Goal: Task Accomplishment & Management: Manage account settings

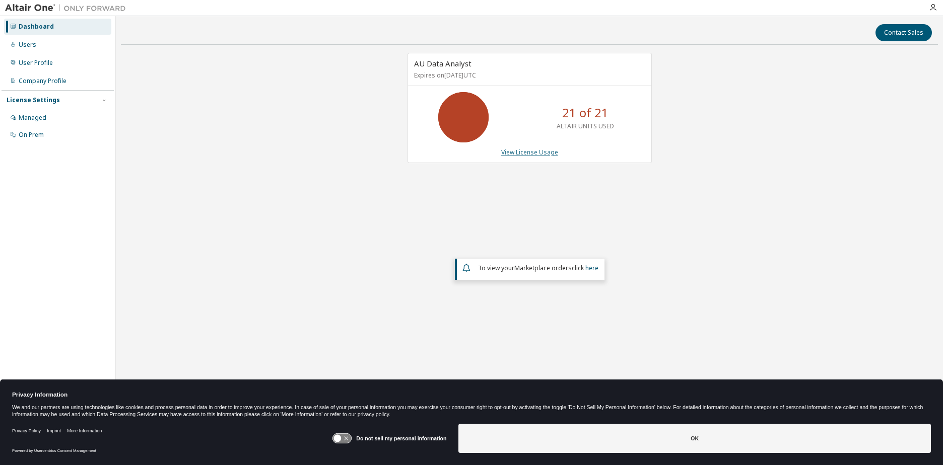
click at [531, 154] on link "View License Usage" at bounding box center [529, 152] width 57 height 9
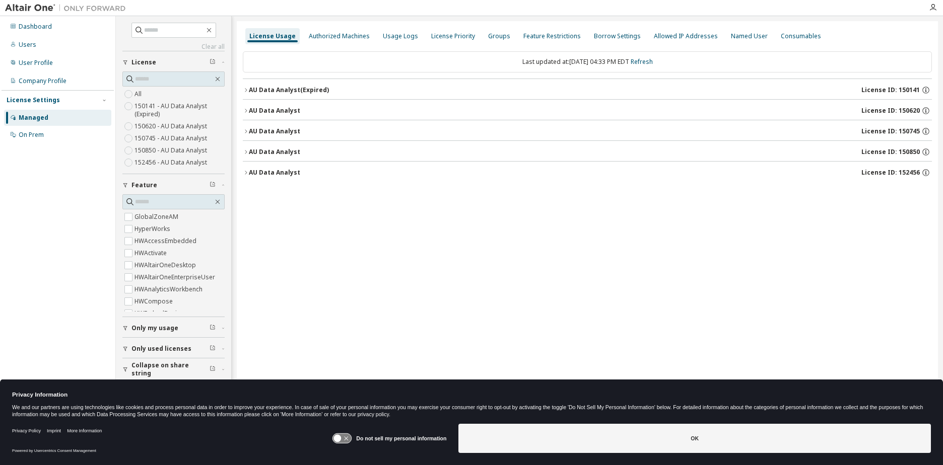
click at [162, 329] on span "Only my usage" at bounding box center [154, 328] width 47 height 8
click at [188, 124] on label "150620 - AU Data Analyst" at bounding box center [171, 126] width 75 height 12
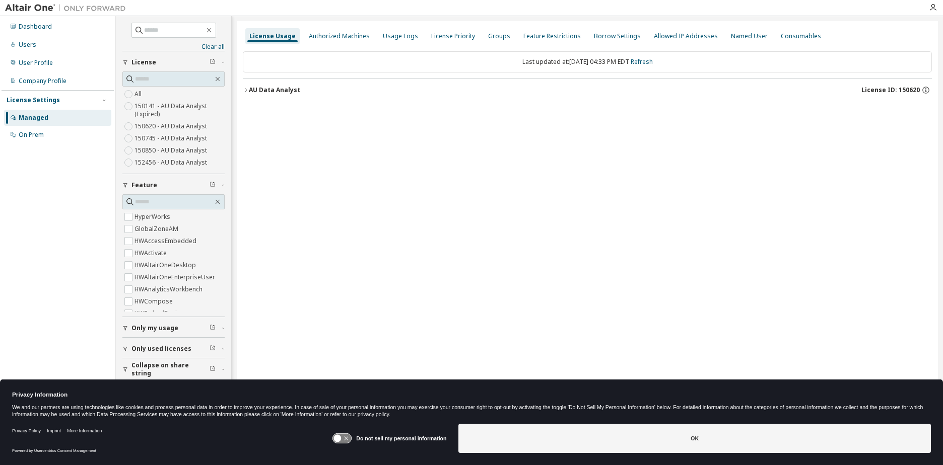
click at [187, 136] on label "150745 - AU Data Analyst" at bounding box center [171, 138] width 75 height 12
click at [245, 89] on icon "button" at bounding box center [246, 90] width 2 height 4
click at [245, 91] on icon "button" at bounding box center [246, 90] width 6 height 6
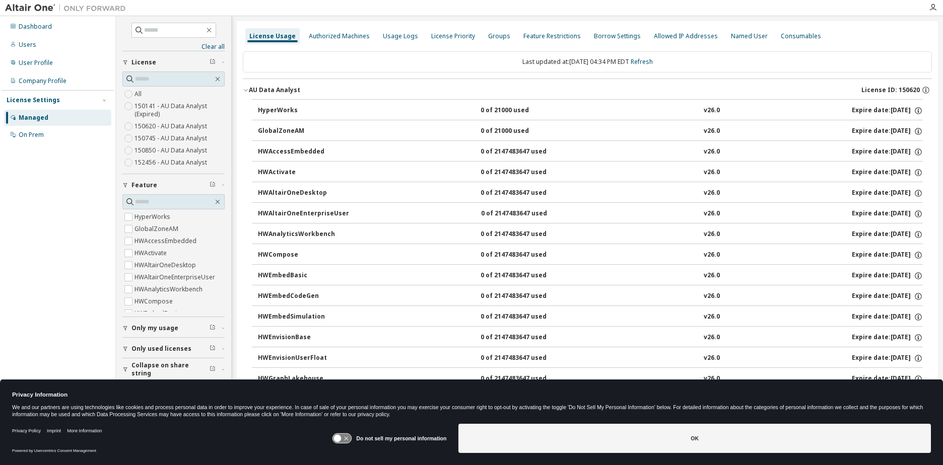
click at [246, 90] on icon "button" at bounding box center [246, 90] width 6 height 6
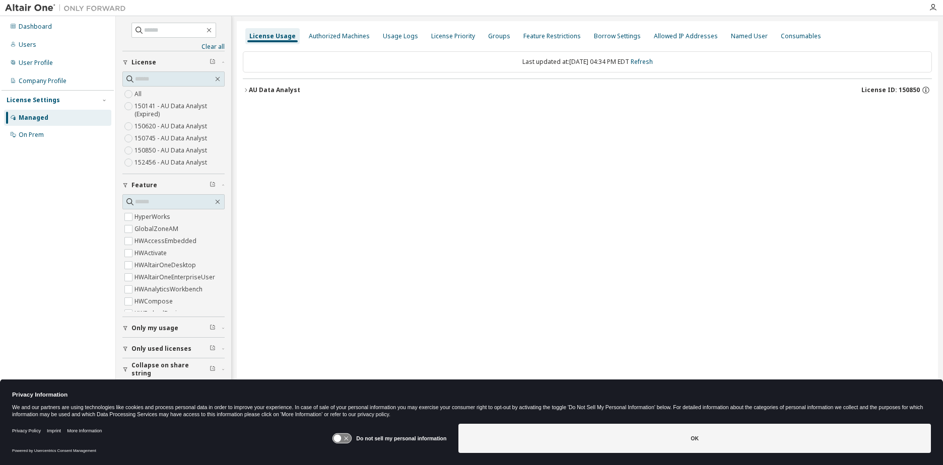
click at [245, 90] on icon "button" at bounding box center [246, 90] width 6 height 6
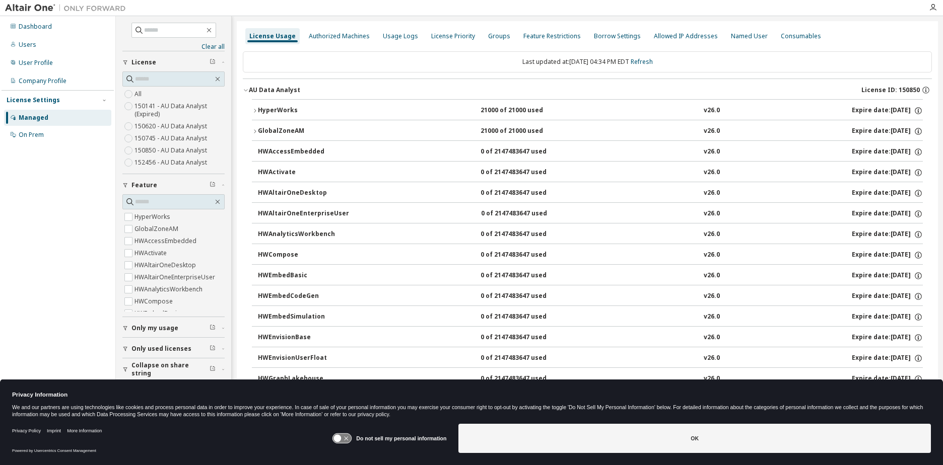
click at [255, 109] on icon "button" at bounding box center [255, 111] width 6 height 6
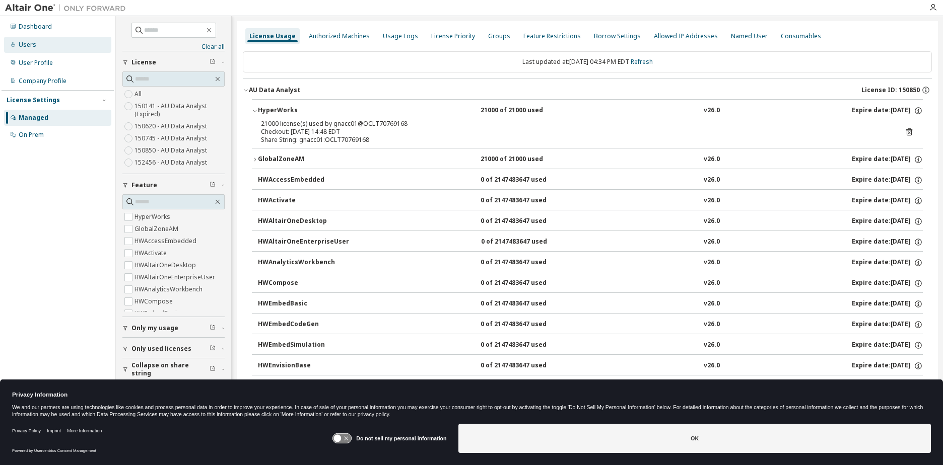
click at [22, 43] on div "Users" at bounding box center [28, 45] width 18 height 8
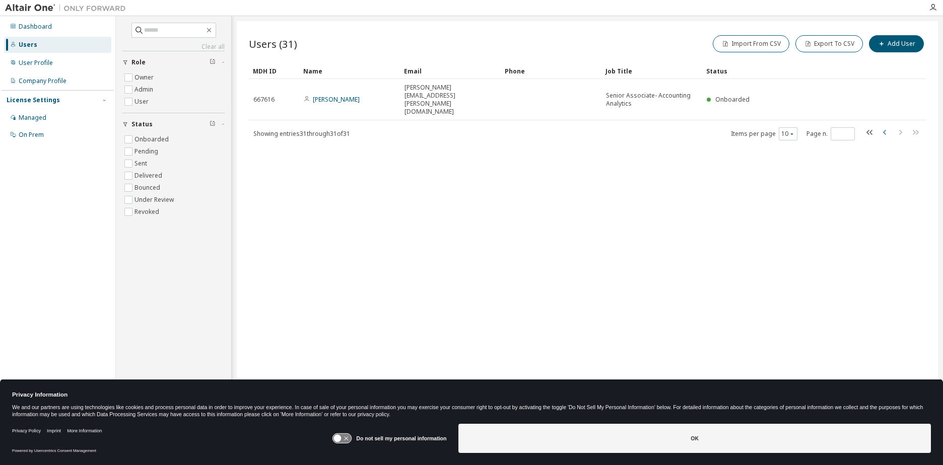
click at [883, 126] on icon "button" at bounding box center [885, 132] width 12 height 12
type input "*"
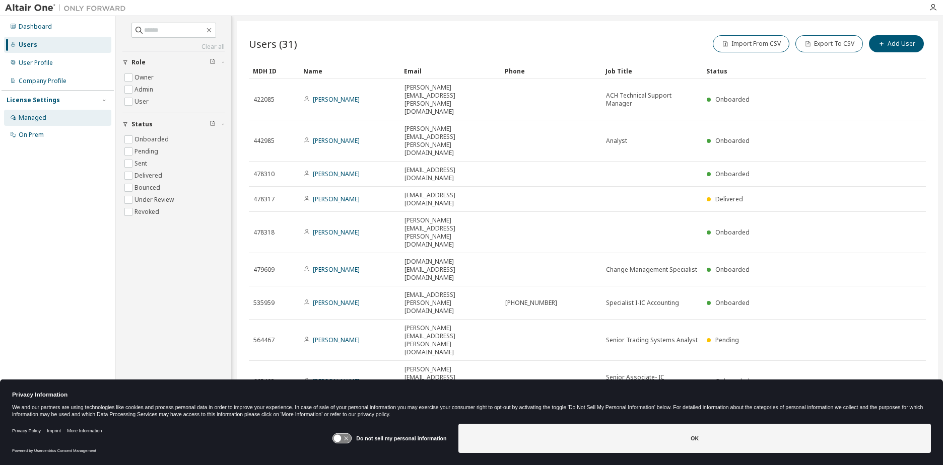
click at [31, 117] on div "Managed" at bounding box center [33, 118] width 28 height 8
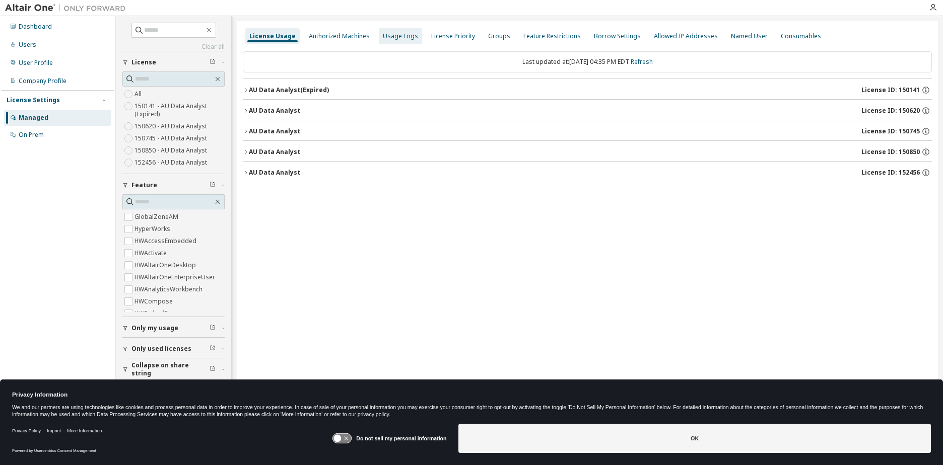
click at [397, 36] on div "Usage Logs" at bounding box center [400, 36] width 35 height 8
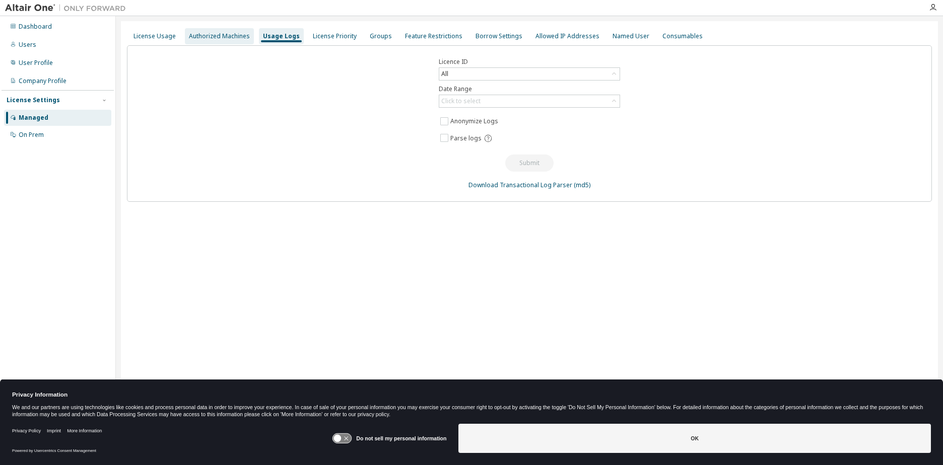
click at [210, 32] on div "Authorized Machines" at bounding box center [219, 36] width 61 height 8
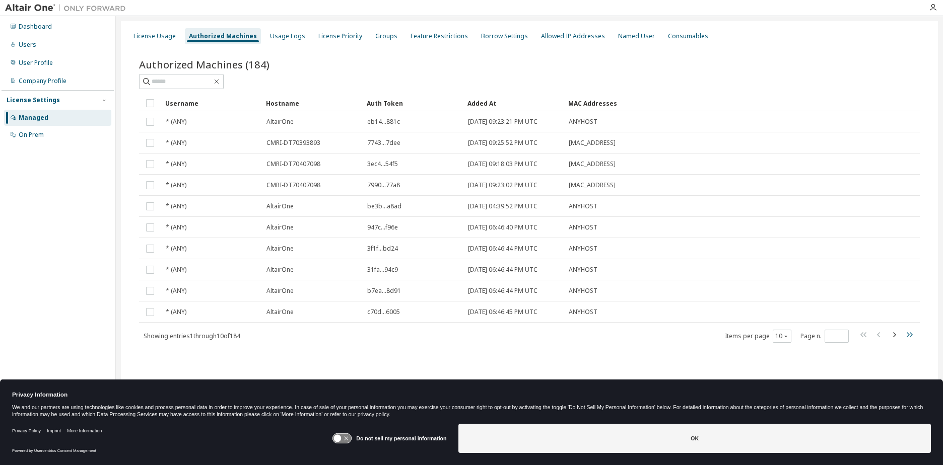
click at [911, 332] on icon "button" at bounding box center [909, 335] width 12 height 12
type input "**"
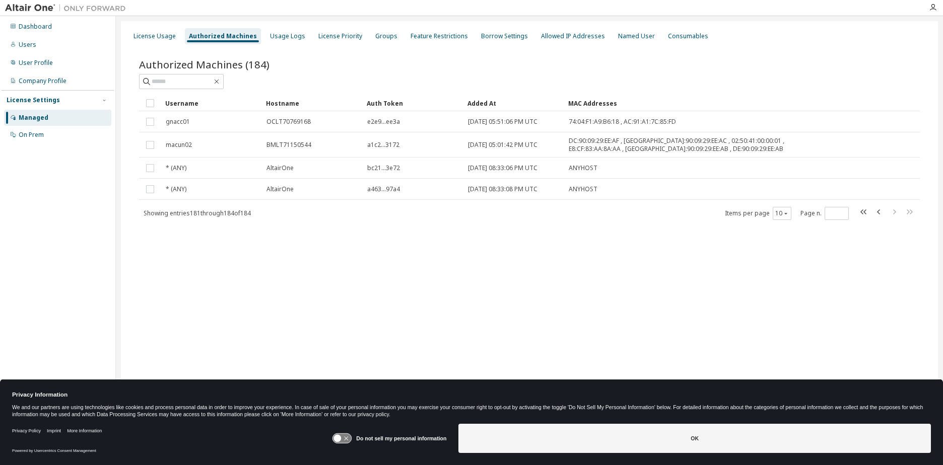
click at [820, 292] on div "License Usage Authorized Machines Usage Logs License Priority Groups Feature Re…" at bounding box center [529, 226] width 817 height 410
click at [160, 33] on div "License Usage" at bounding box center [154, 36] width 42 height 8
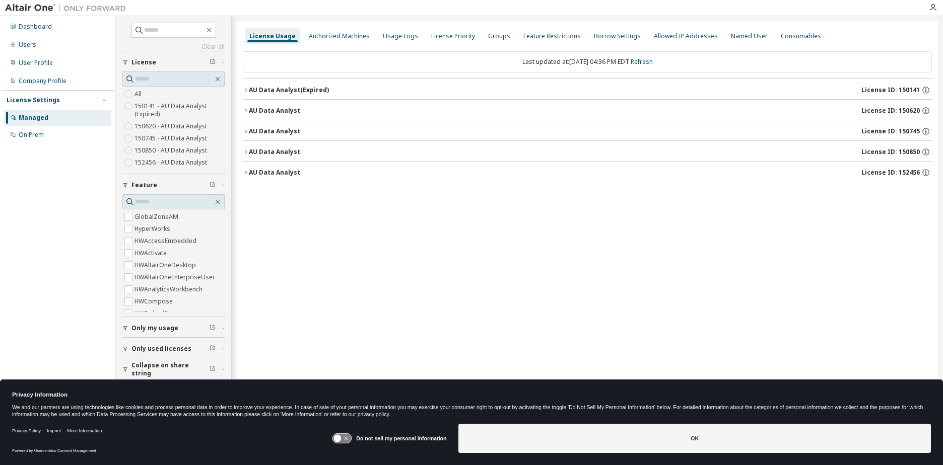
click at [156, 152] on label "150850 - AU Data Analyst" at bounding box center [171, 151] width 75 height 12
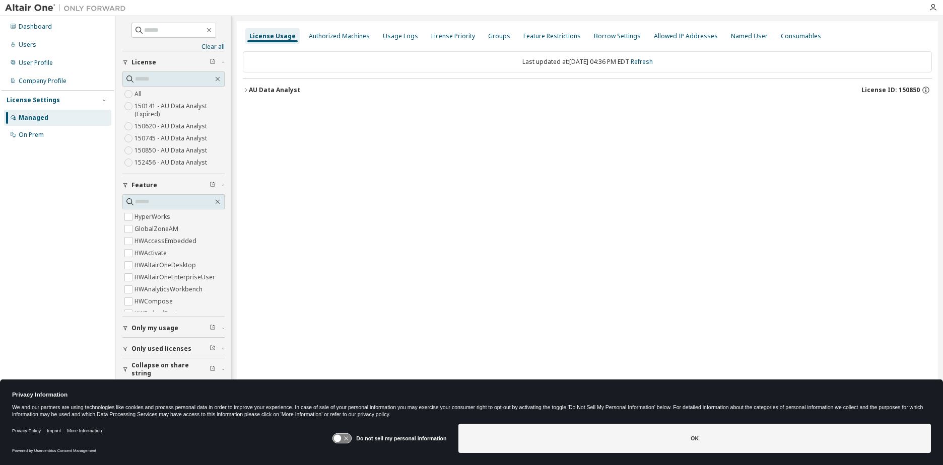
click at [246, 88] on icon "button" at bounding box center [246, 90] width 6 height 6
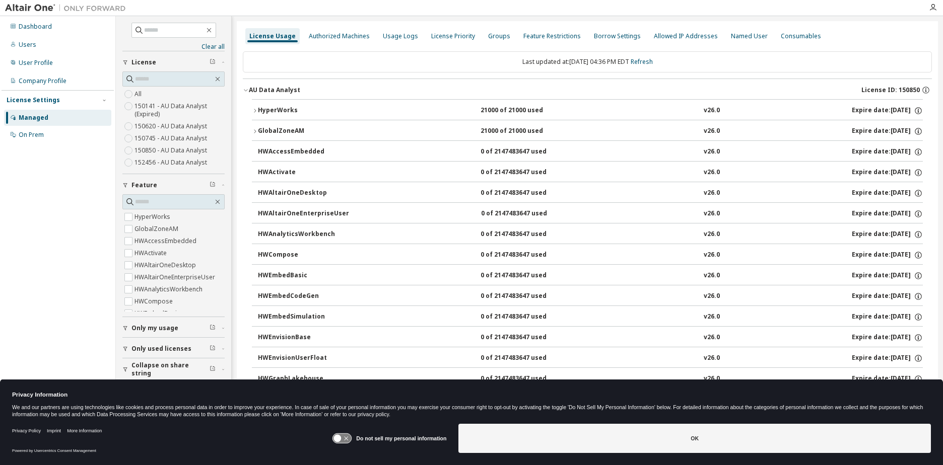
click at [255, 112] on icon "button" at bounding box center [255, 111] width 6 height 6
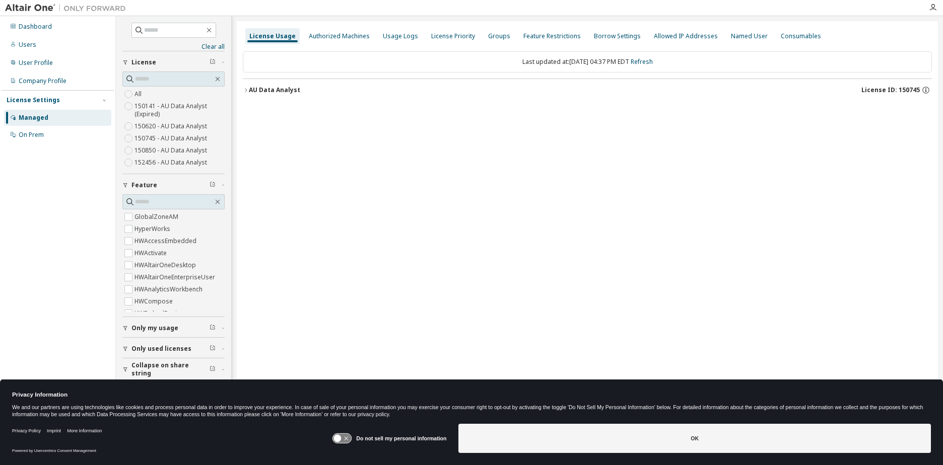
click at [246, 91] on icon "button" at bounding box center [246, 90] width 6 height 6
click at [244, 90] on icon "button" at bounding box center [246, 90] width 6 height 6
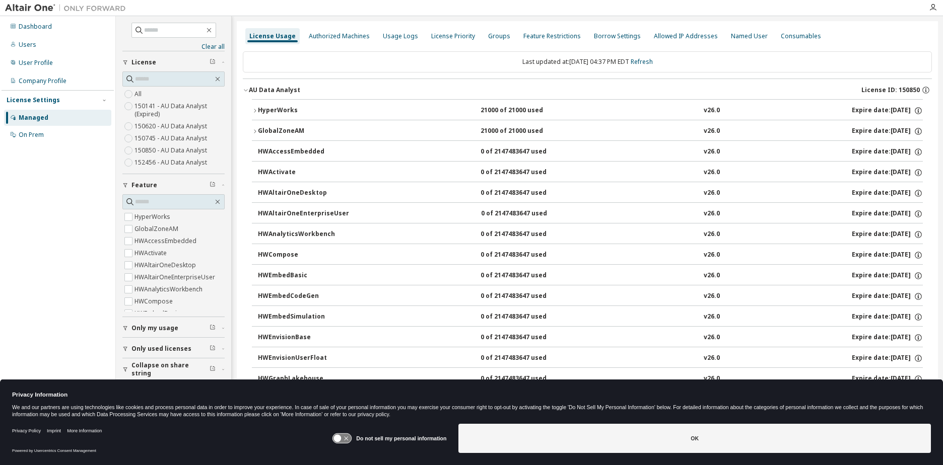
click at [256, 111] on icon "button" at bounding box center [255, 111] width 6 height 6
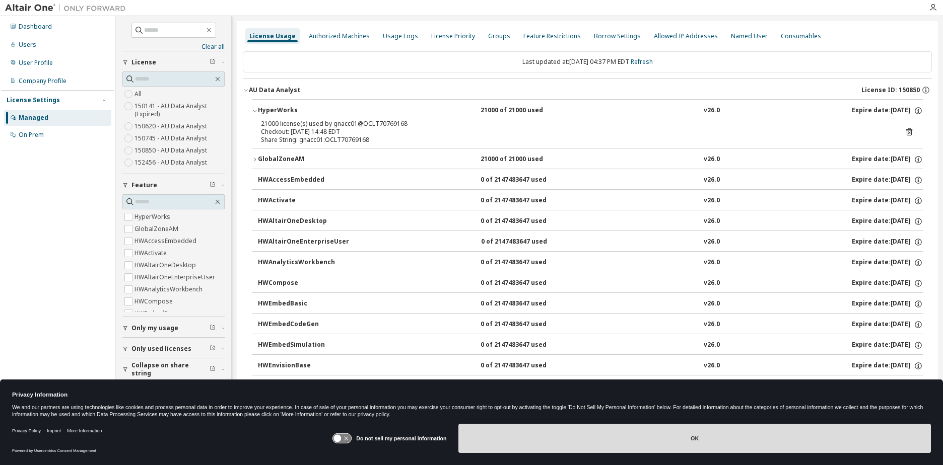
click at [653, 440] on button "OK" at bounding box center [694, 438] width 472 height 29
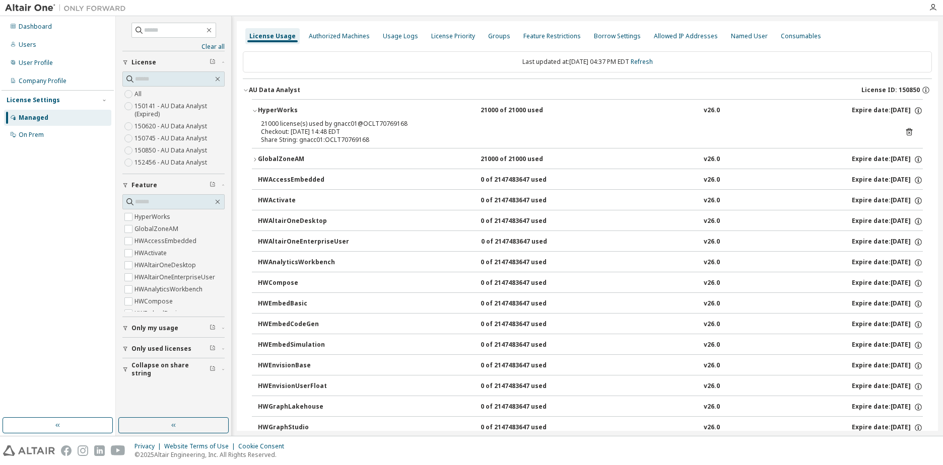
click at [853, 37] on div "License Usage Authorized Machines Usage Logs License Priority Groups Feature Re…" at bounding box center [587, 36] width 689 height 18
click at [256, 160] on icon "button" at bounding box center [255, 160] width 6 height 6
